Goal: Information Seeking & Learning: Learn about a topic

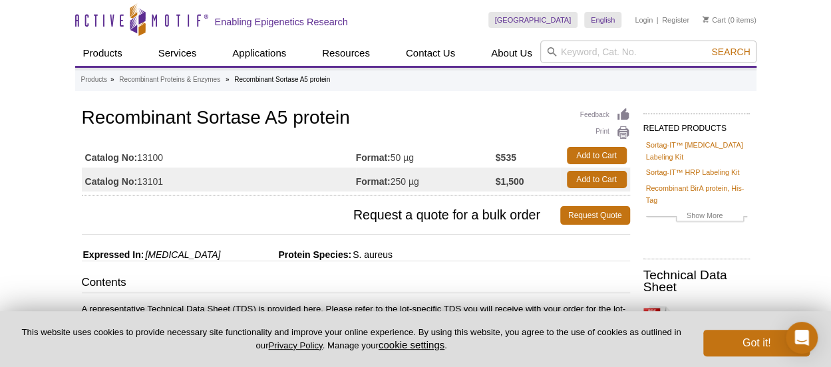
click at [267, 147] on td "Catalog No: 13100" at bounding box center [219, 156] width 274 height 24
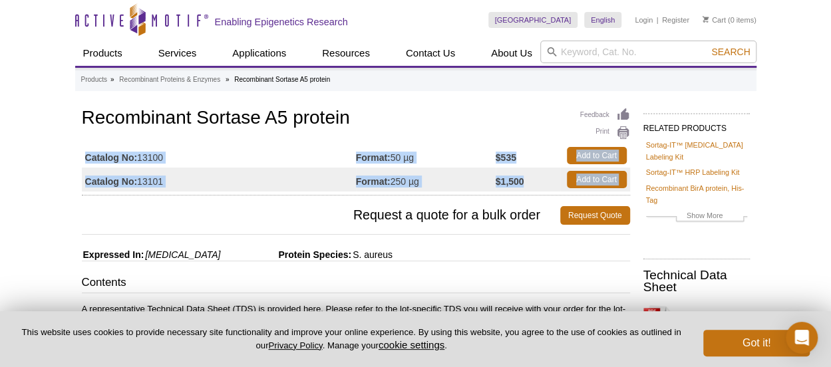
drag, startPoint x: 77, startPoint y: 154, endPoint x: 59, endPoint y: 208, distance: 56.8
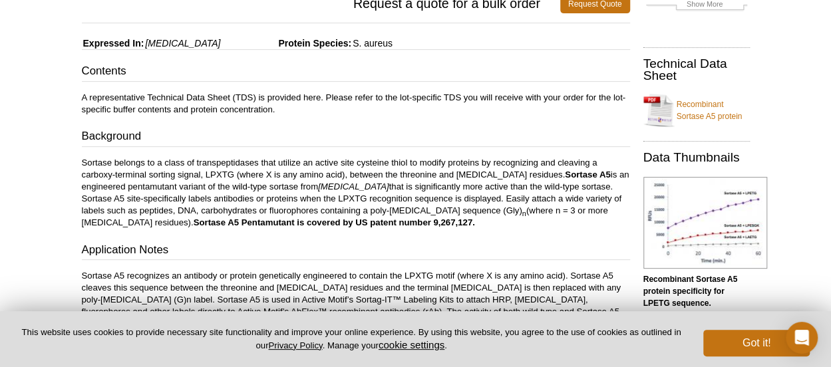
scroll to position [223, 0]
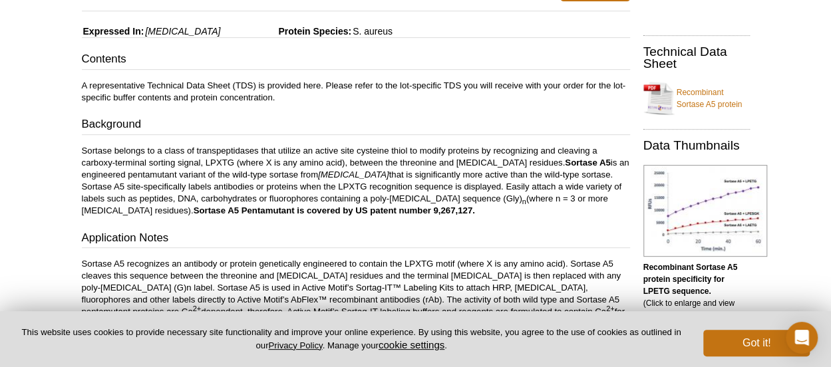
click at [172, 168] on p "Sortase belongs to a class of transpeptidases that utilize an active site cyste…" at bounding box center [356, 181] width 548 height 72
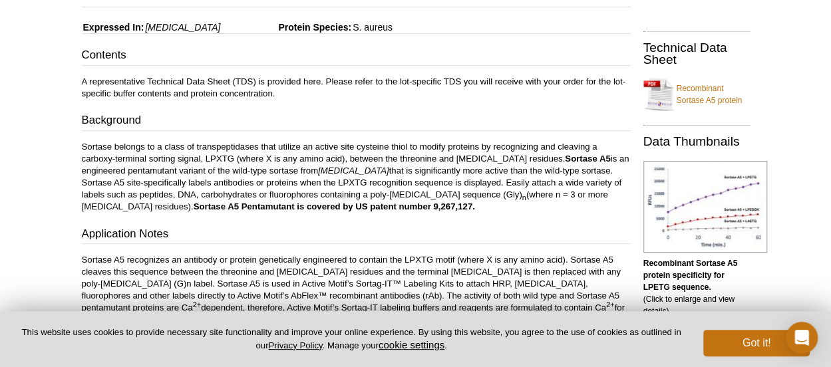
scroll to position [228, 0]
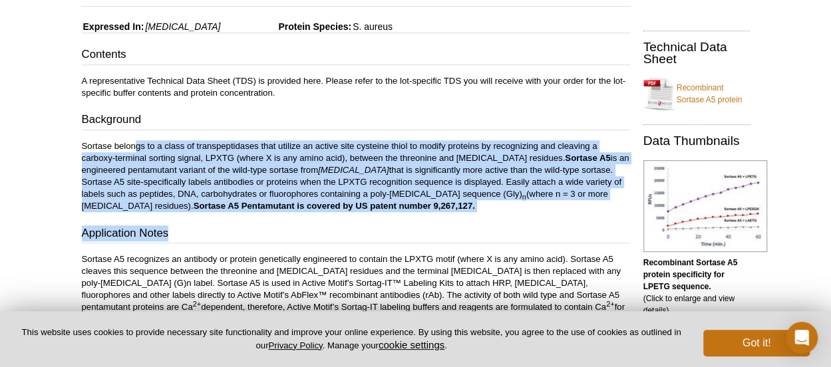
drag, startPoint x: 138, startPoint y: 147, endPoint x: 211, endPoint y: 219, distance: 103.0
click at [211, 219] on div "Contents A representative Technical Data Sheet (TDS) is provided here. Please r…" at bounding box center [356, 311] width 548 height 529
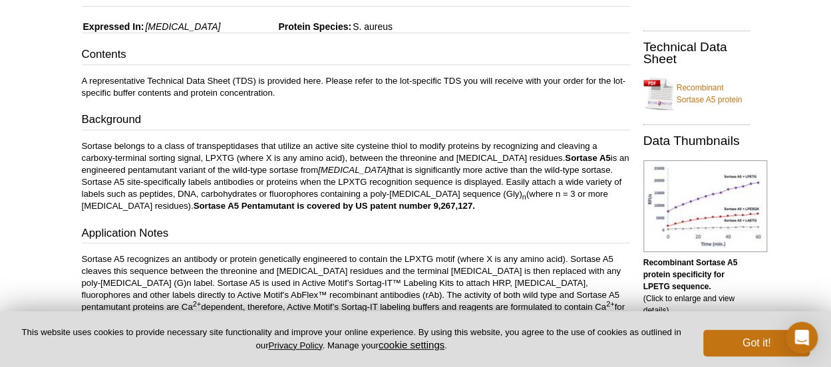
click at [198, 250] on div "Contents A representative Technical Data Sheet (TDS) is provided here. Please r…" at bounding box center [356, 311] width 548 height 529
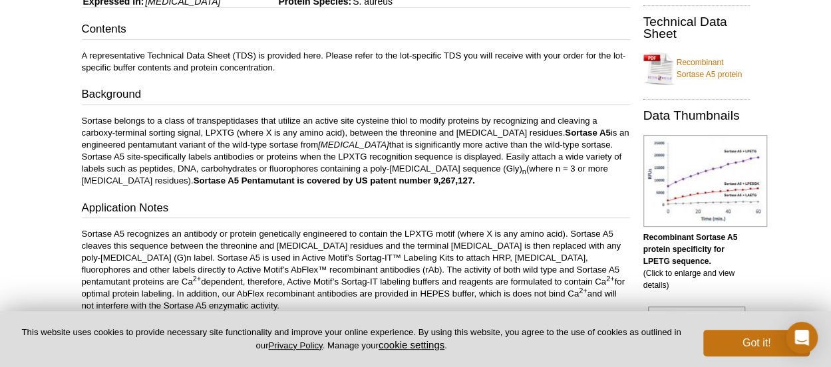
scroll to position [269, 0]
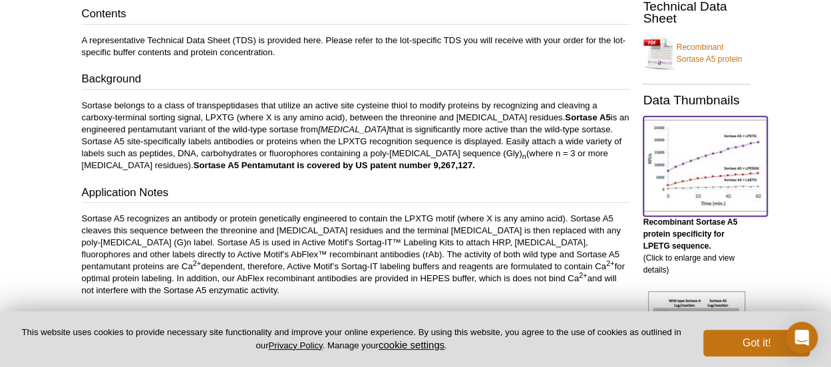
click at [690, 160] on img at bounding box center [705, 166] width 124 height 92
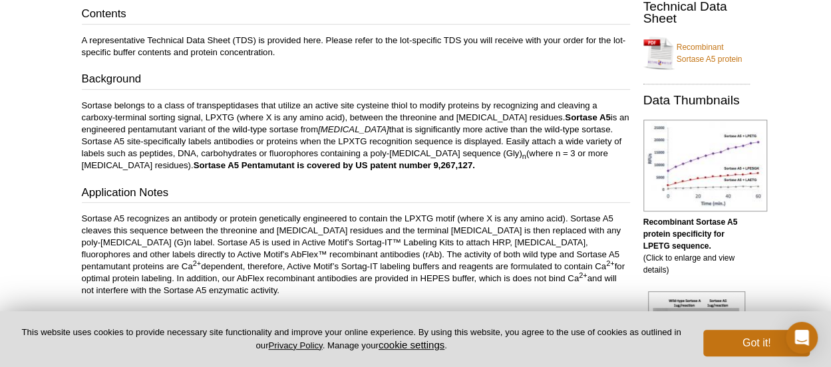
scroll to position [838, 0]
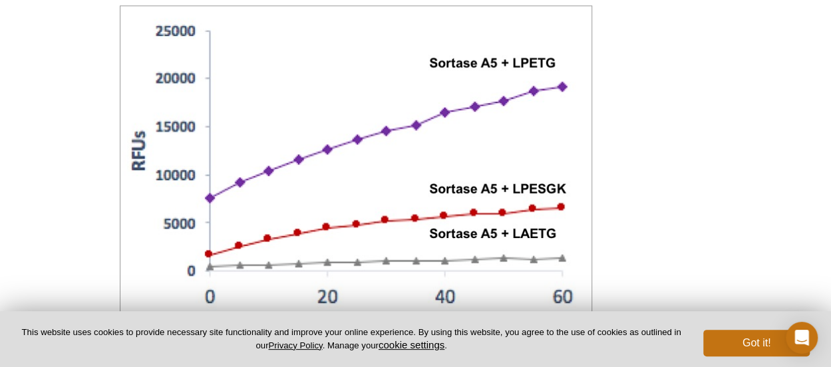
click at [627, 208] on div at bounding box center [356, 178] width 548 height 353
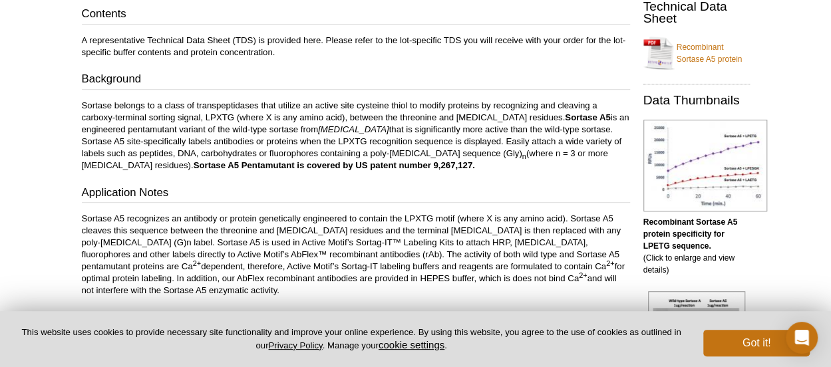
click at [278, 83] on h3 "Background" at bounding box center [356, 80] width 548 height 19
click at [337, 134] on p "Sortase belongs to a class of transpeptidases that utilize an active site cyste…" at bounding box center [356, 136] width 548 height 72
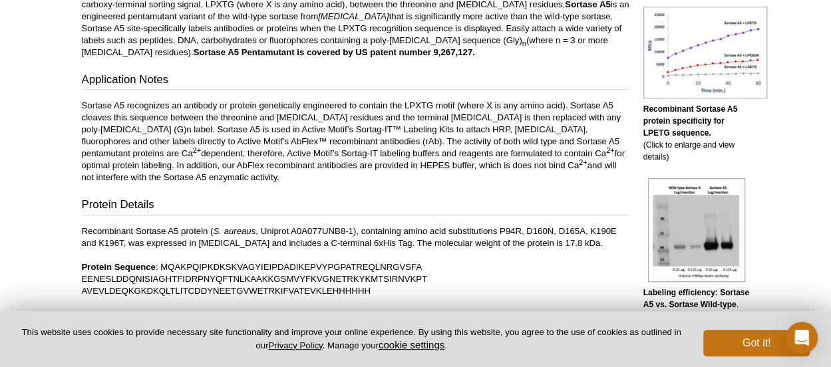
scroll to position [383, 0]
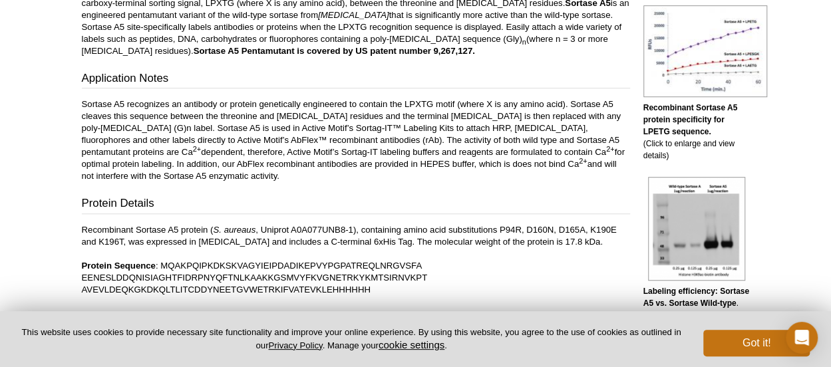
click at [337, 134] on p "Sortase A5 recognizes an antibody or protein genetically engineered to contain …" at bounding box center [356, 140] width 548 height 84
click at [144, 138] on p "Sortase A5 recognizes an antibody or protein genetically engineered to contain …" at bounding box center [356, 140] width 548 height 84
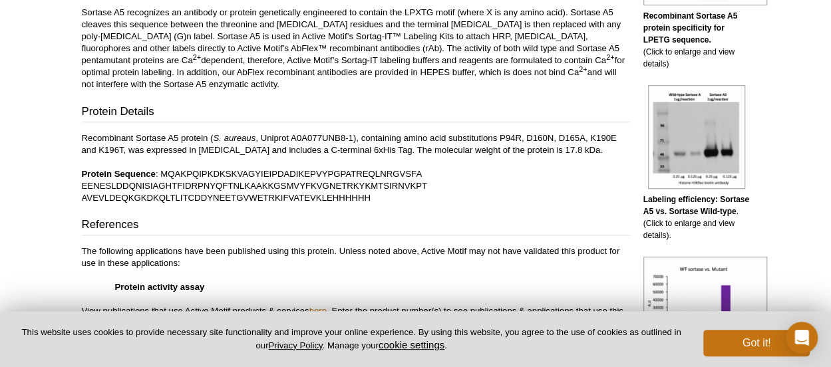
scroll to position [478, 0]
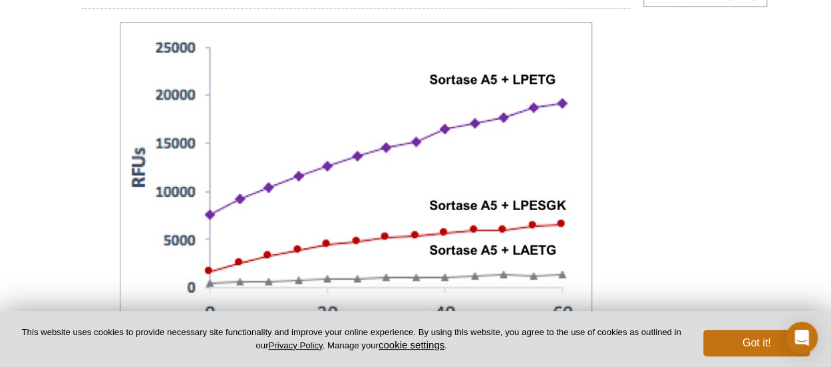
scroll to position [809, 0]
